Goal: Information Seeking & Learning: Understand process/instructions

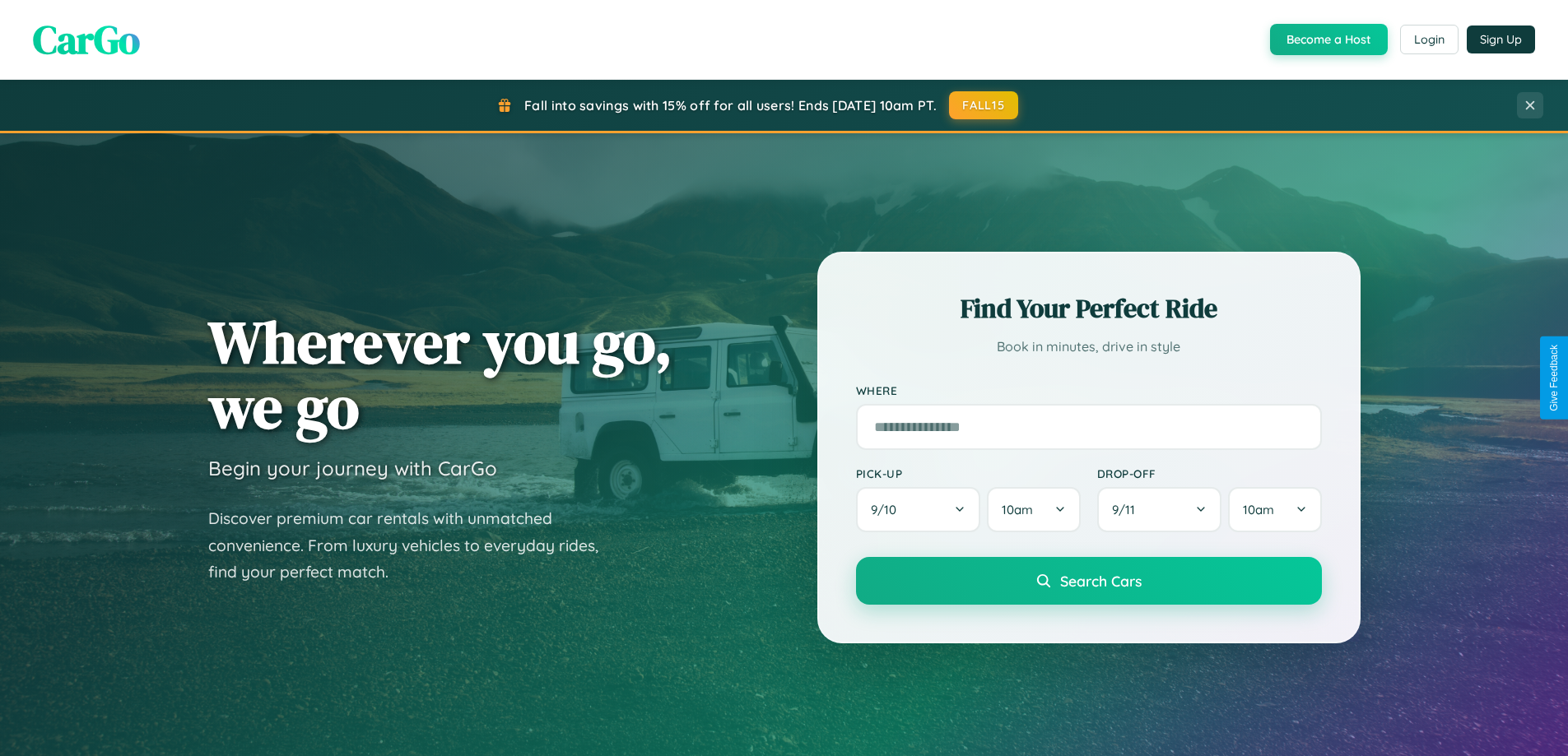
scroll to position [1132, 0]
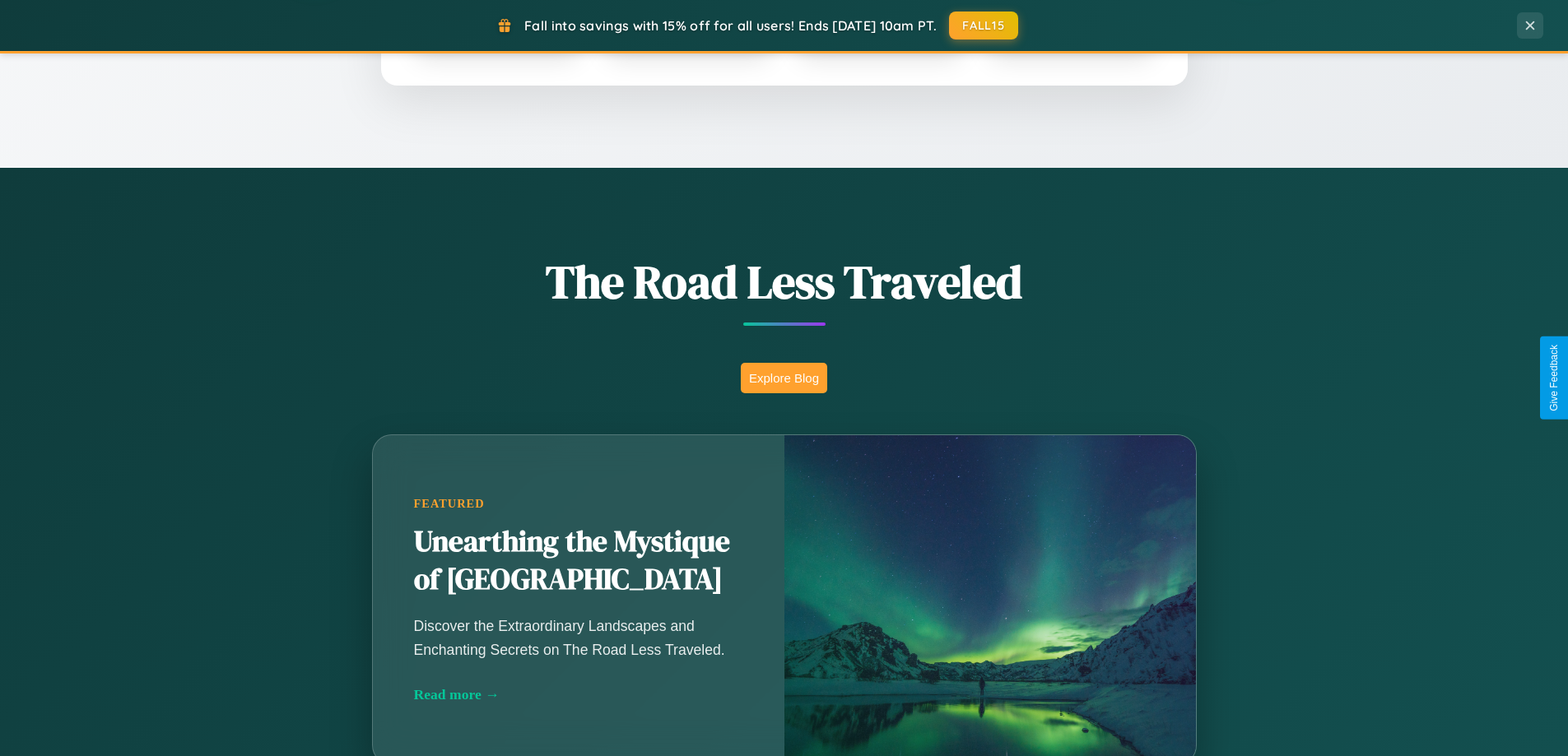
click at [784, 378] on button "Explore Blog" at bounding box center [784, 378] width 86 height 31
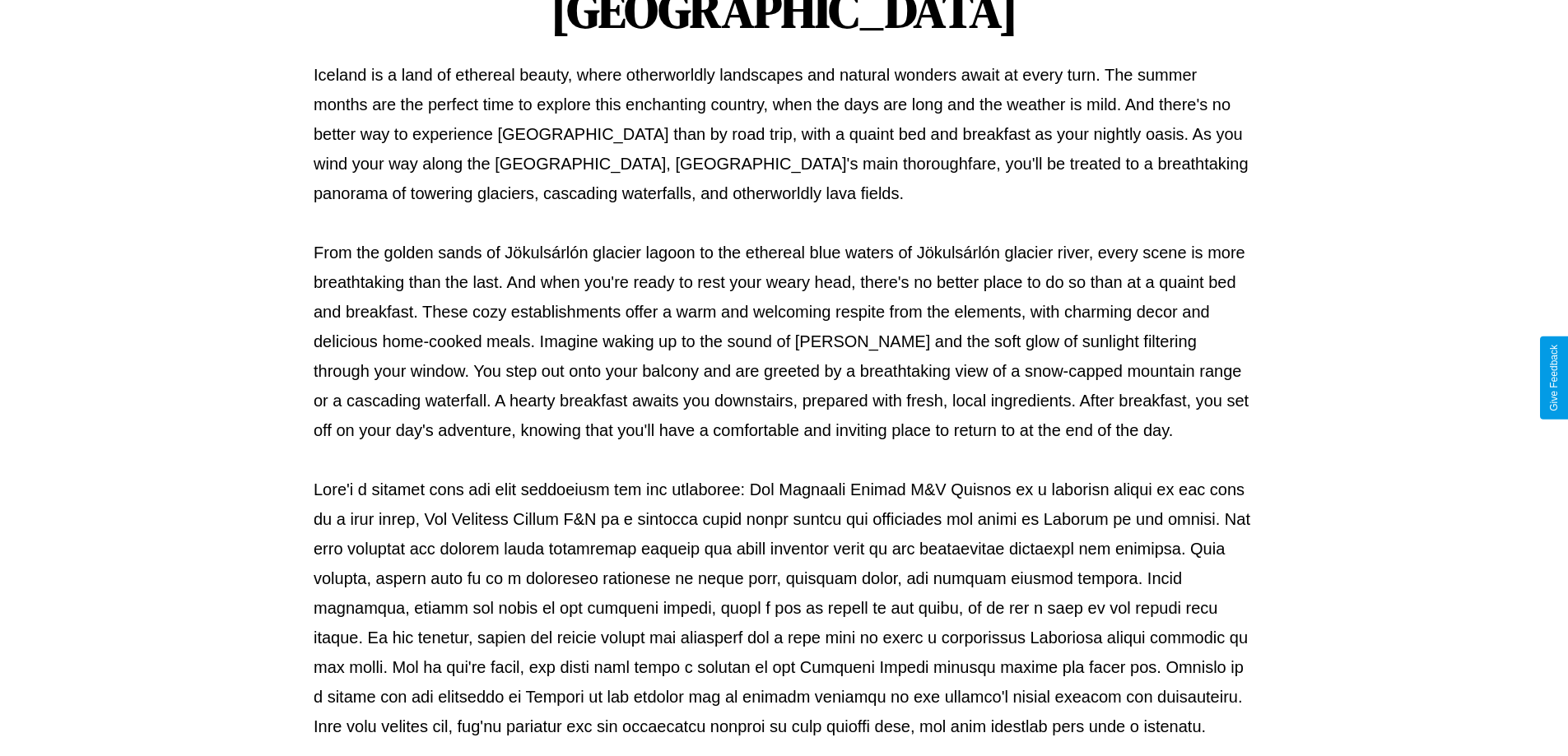
scroll to position [532, 0]
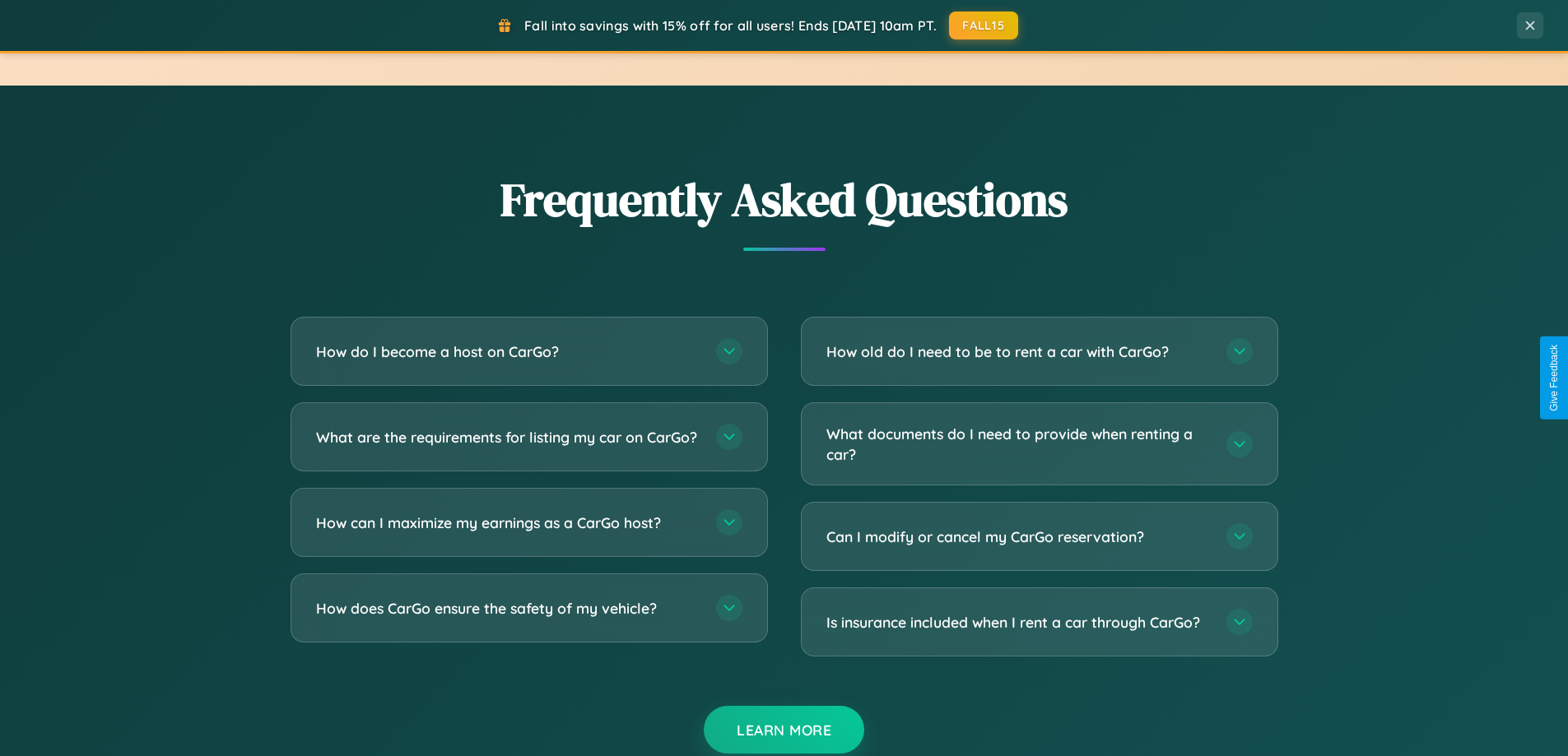
scroll to position [3166, 0]
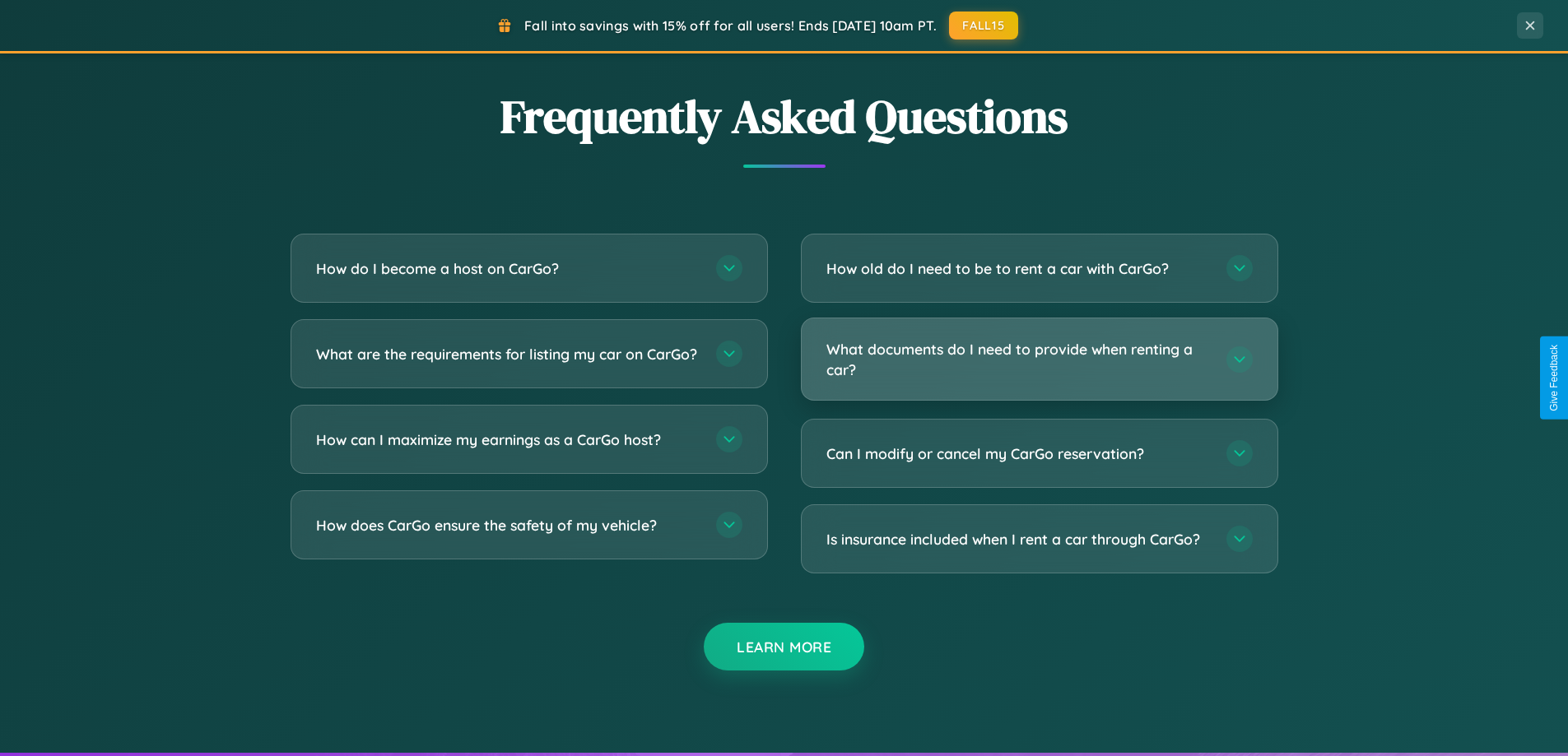
click at [1039, 360] on h3 "What documents do I need to provide when renting a car?" at bounding box center [1018, 359] width 384 height 40
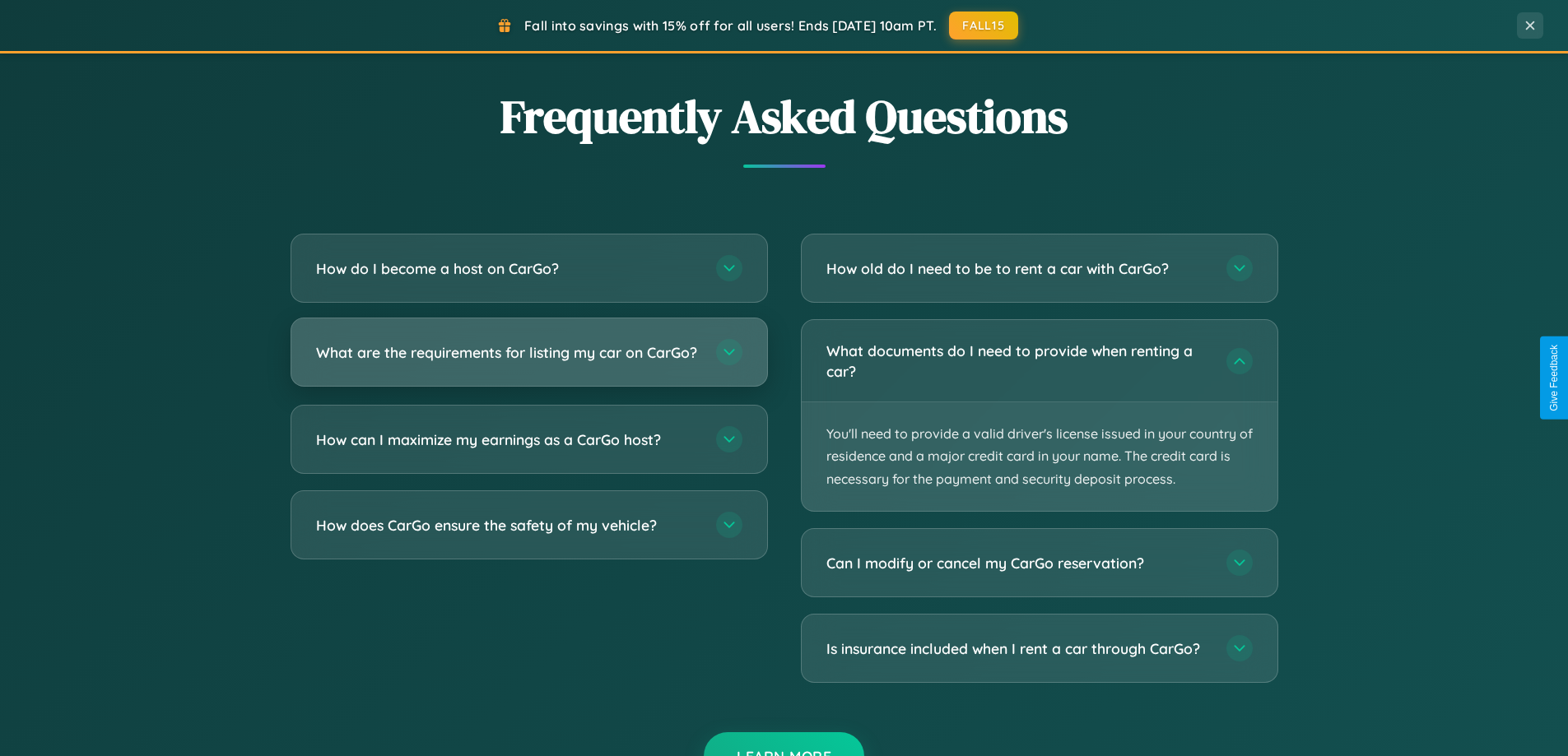
click at [529, 360] on h3 "What are the requirements for listing my car on CarGo?" at bounding box center [508, 352] width 384 height 20
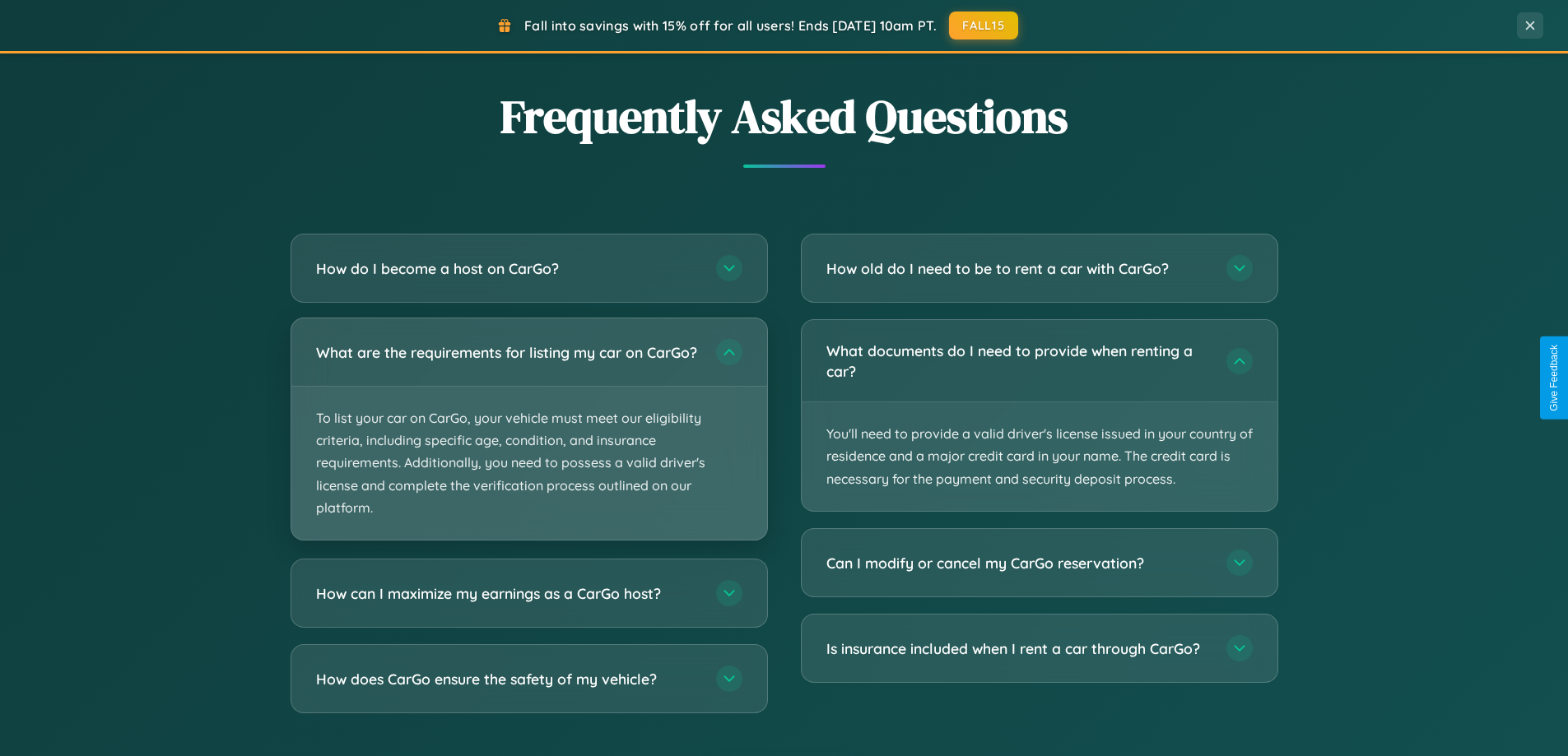
click at [529, 436] on p "To list your car on CarGo, your vehicle must meet our eligibility criteria, inc…" at bounding box center [530, 463] width 476 height 153
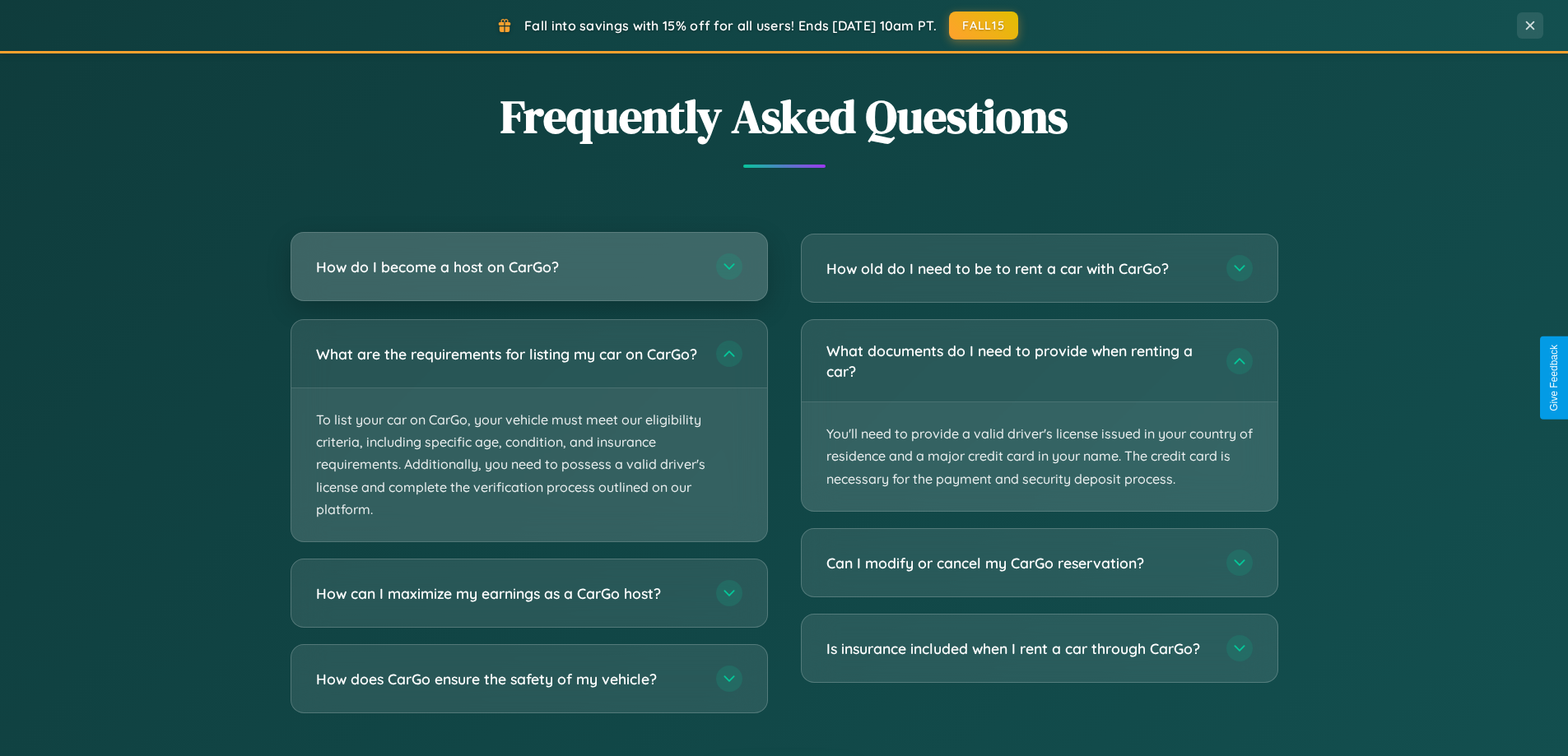
click at [529, 268] on h3 "How do I become a host on CarGo?" at bounding box center [508, 266] width 384 height 20
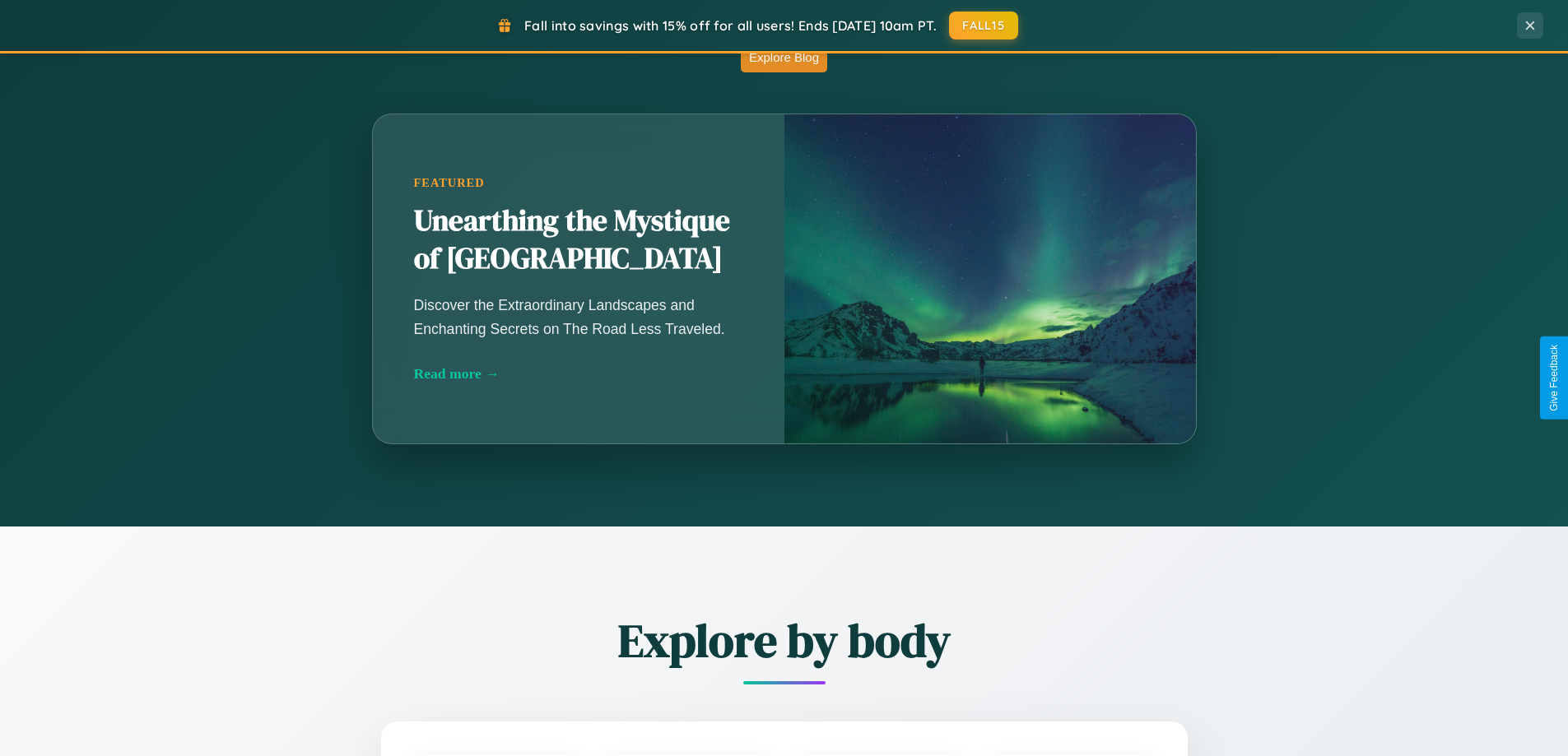
scroll to position [0, 0]
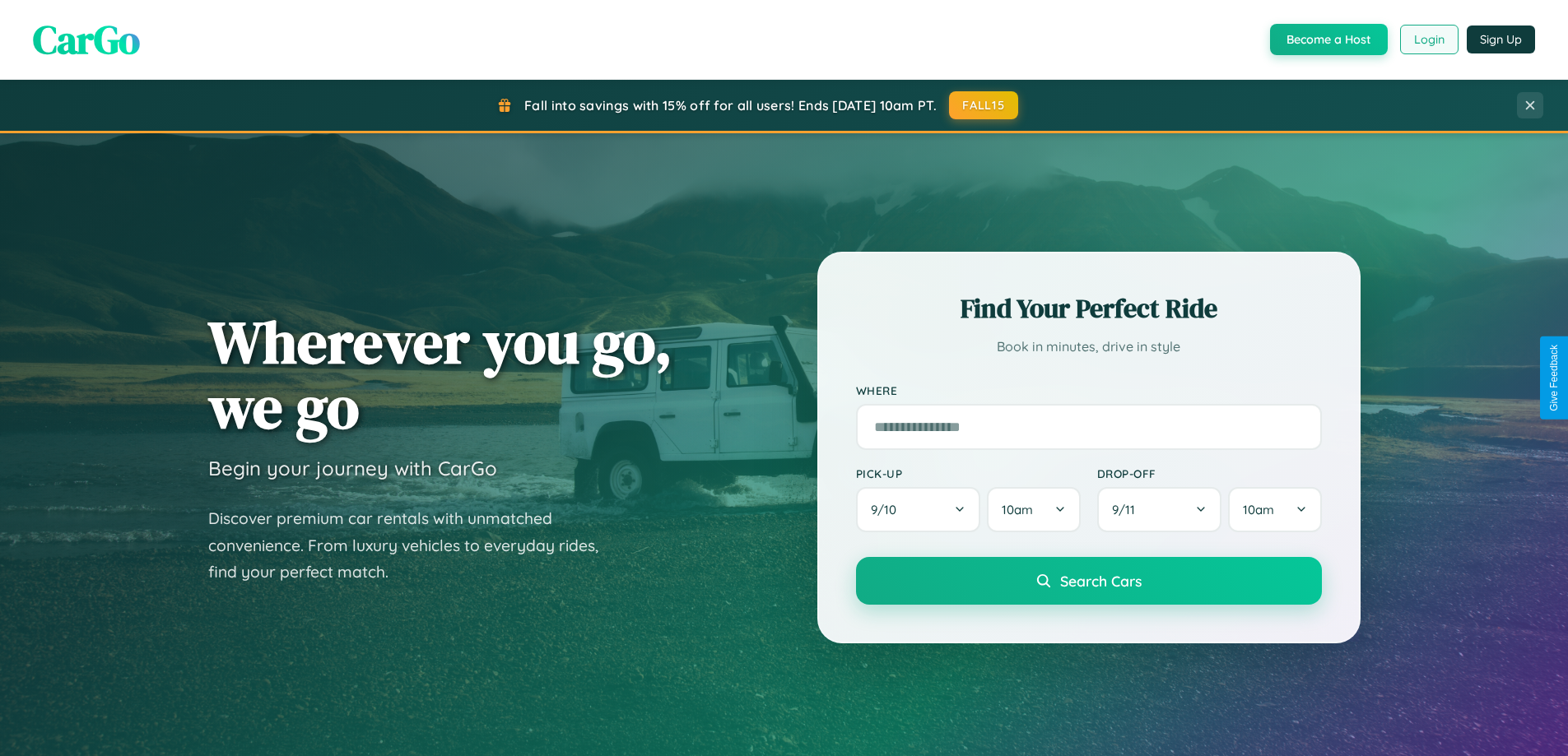
click at [1428, 40] on button "Login" at bounding box center [1429, 40] width 59 height 30
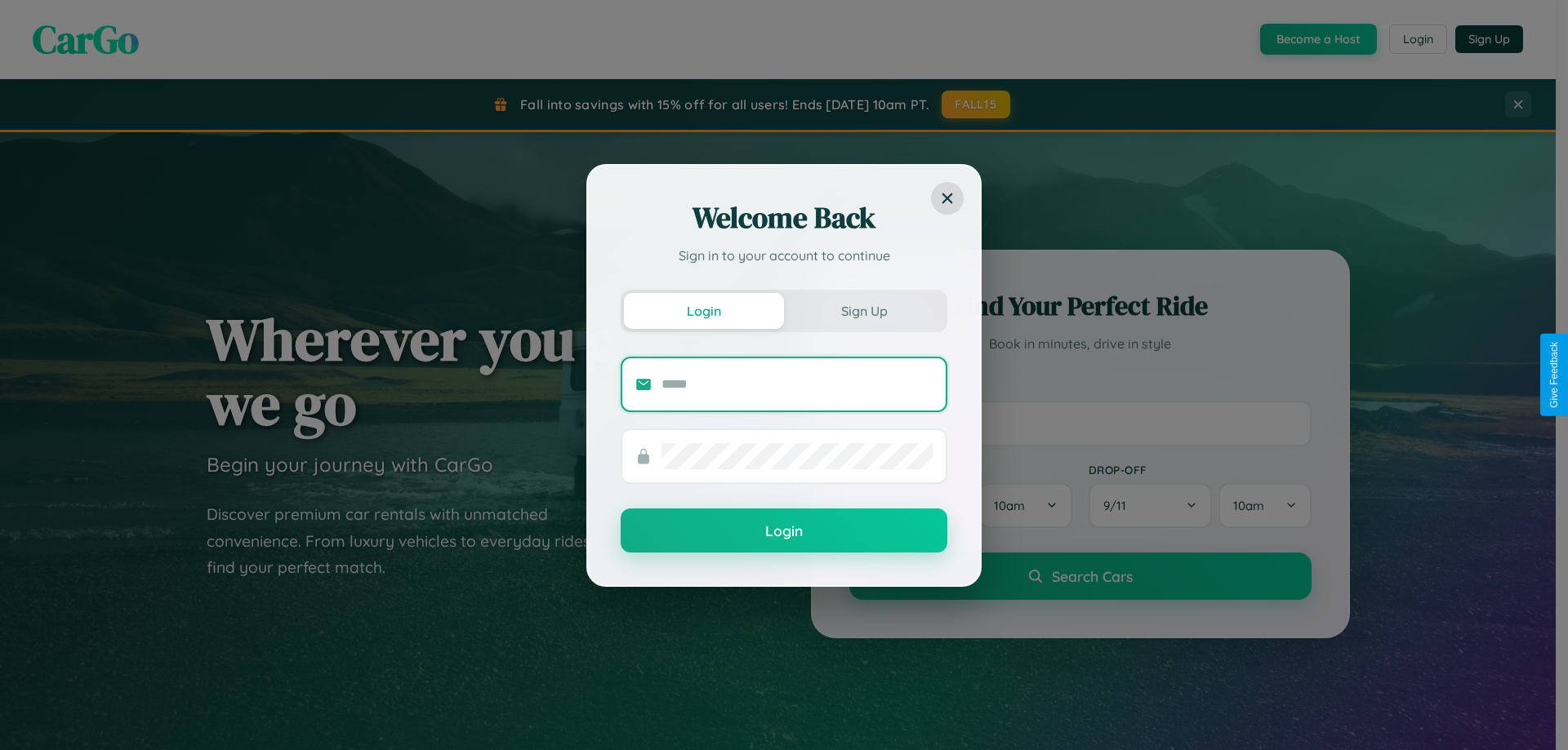
click at [798, 383] on input "text" at bounding box center [797, 384] width 271 height 26
type input "**********"
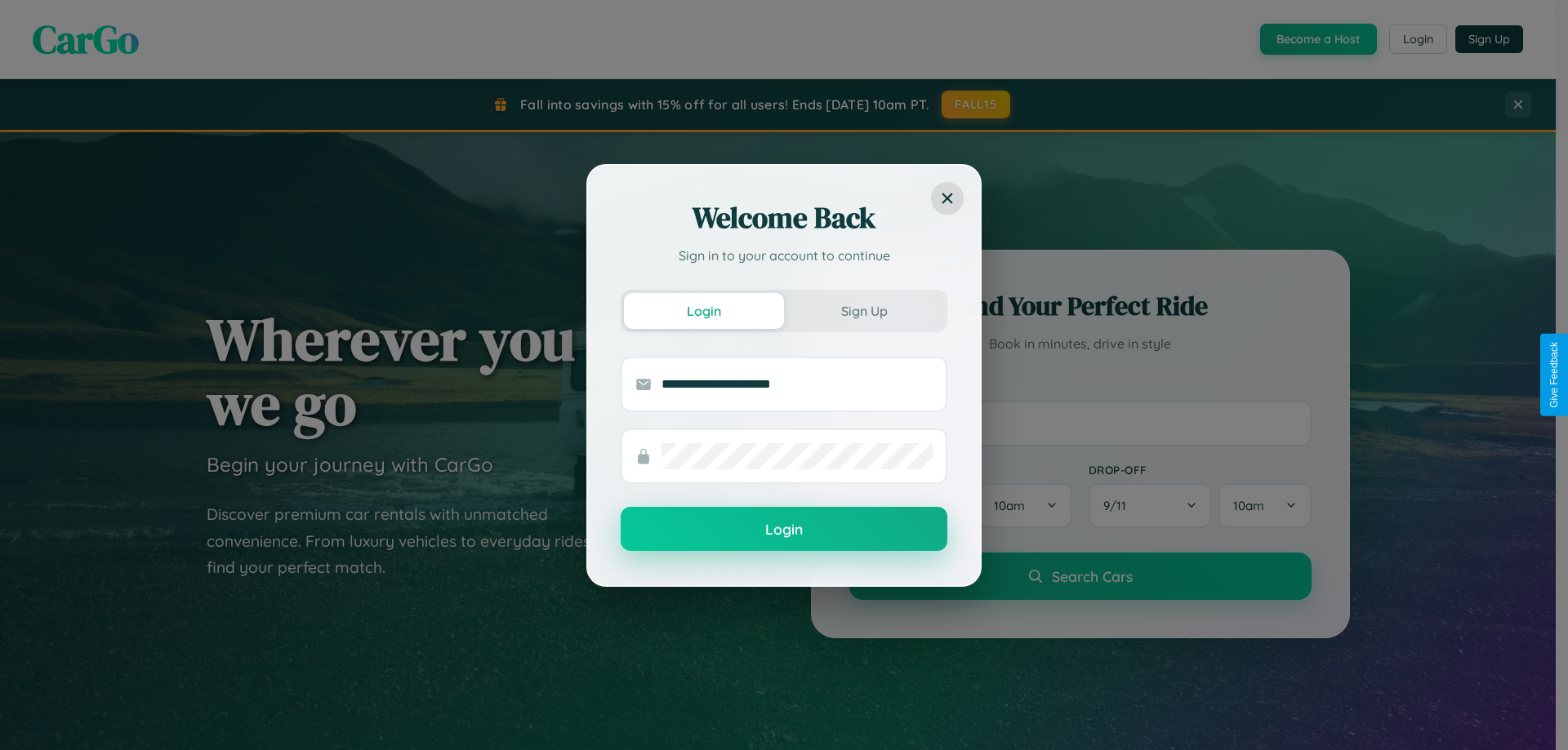
click at [784, 530] on button "Login" at bounding box center [784, 529] width 327 height 44
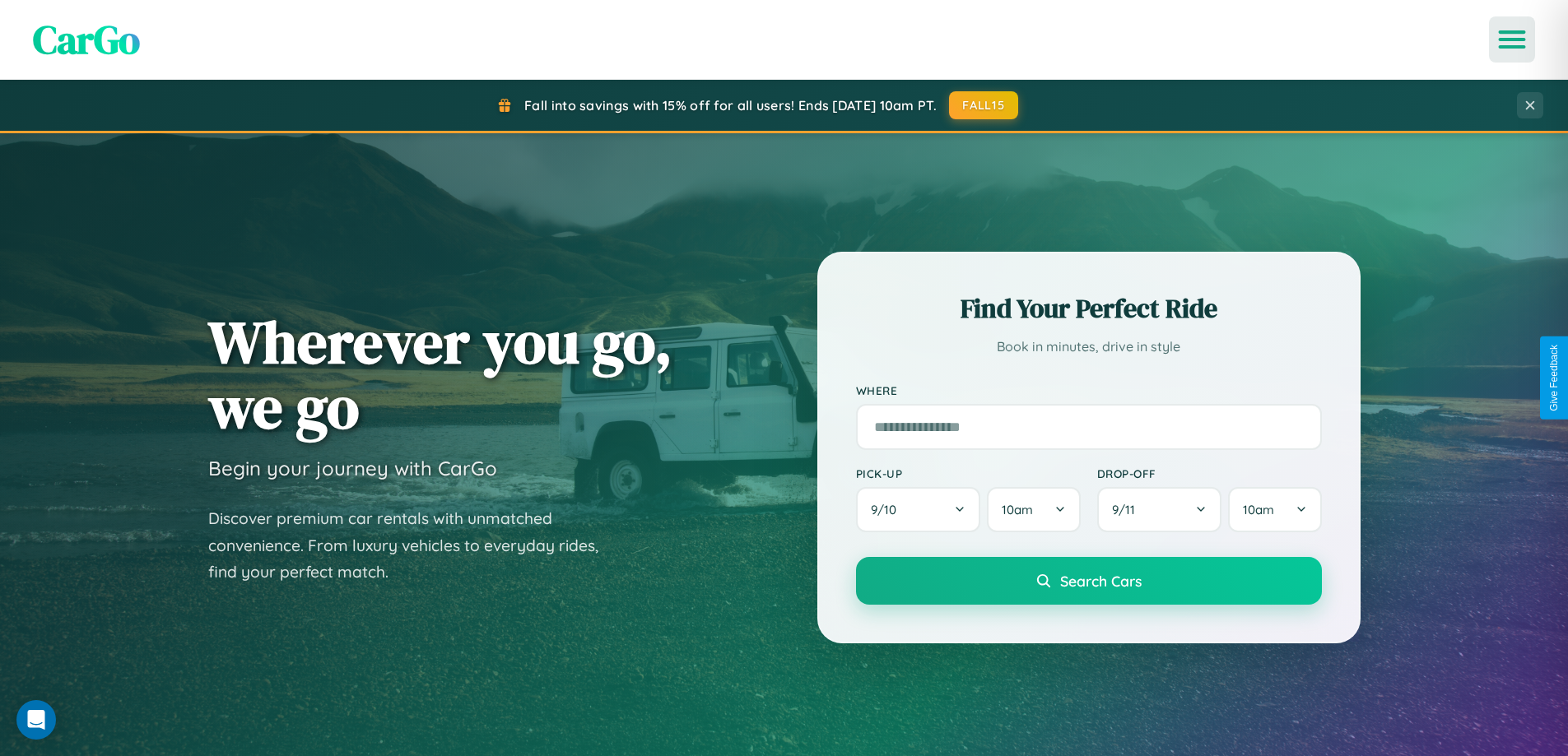
click at [1512, 40] on icon "Open menu" at bounding box center [1512, 40] width 24 height 15
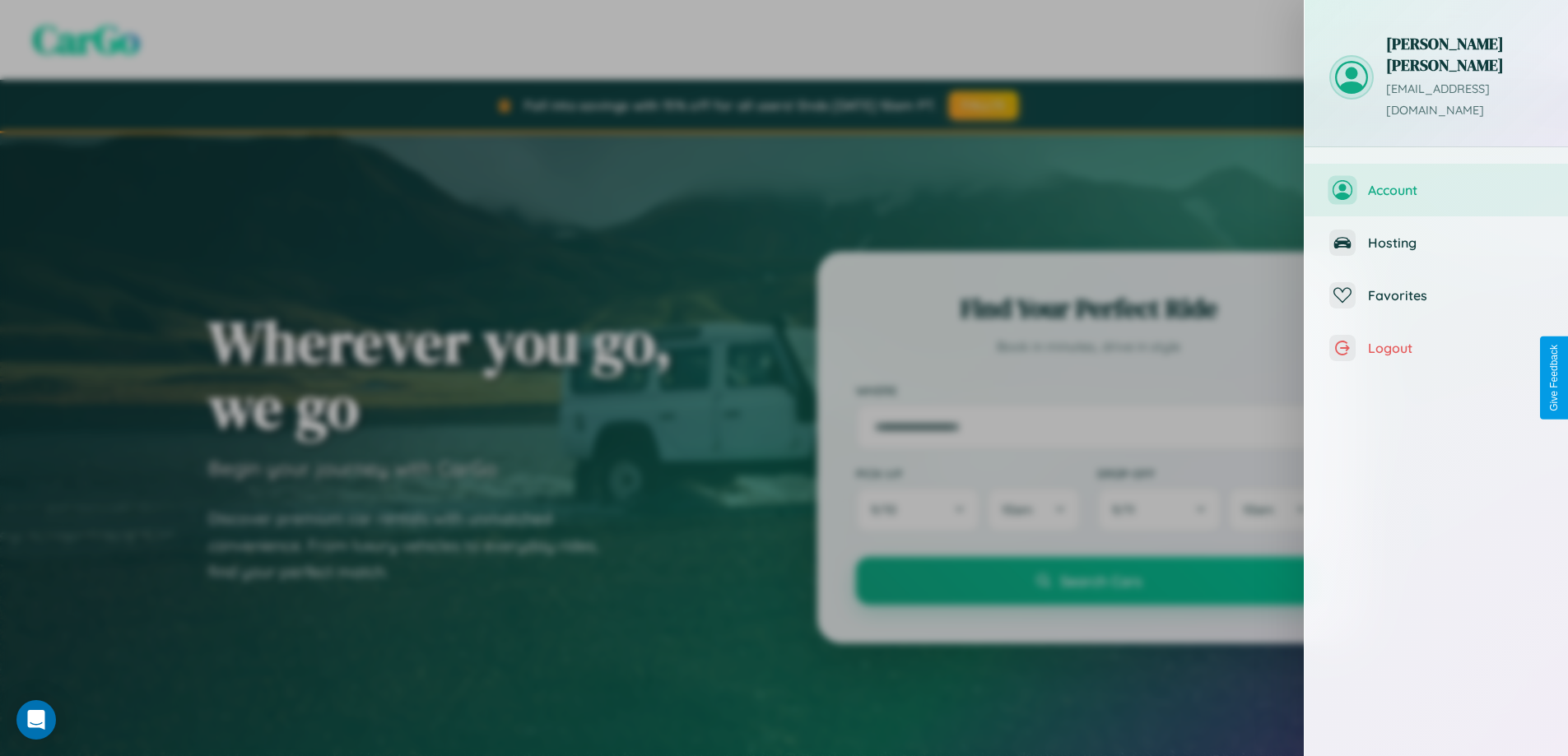
click at [1436, 182] on span "Account" at bounding box center [1456, 190] width 176 height 17
